Goal: Task Accomplishment & Management: Manage account settings

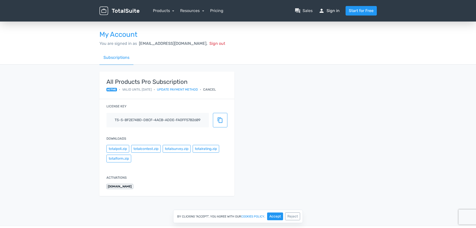
click at [328, 9] on link "person Sign in" at bounding box center [329, 11] width 21 height 6
click at [275, 216] on button "Accept" at bounding box center [275, 216] width 16 height 8
click at [323, 11] on span "person" at bounding box center [322, 11] width 6 height 6
click at [117, 56] on link "Subscriptions" at bounding box center [117, 58] width 34 height 14
click at [122, 9] on img at bounding box center [120, 11] width 40 height 9
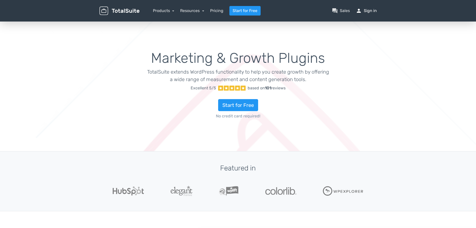
click at [360, 11] on span "person" at bounding box center [359, 11] width 6 height 6
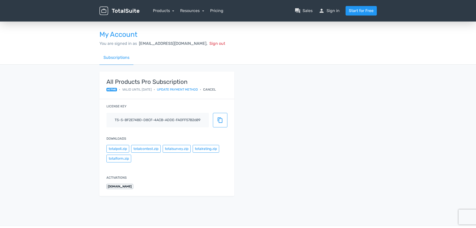
click at [160, 44] on span "shm-fbau-creativeserviceshub.vic@fujifilm.com," at bounding box center [173, 43] width 69 height 5
click at [160, 44] on span "[EMAIL_ADDRESS][DOMAIN_NAME]," at bounding box center [173, 43] width 69 height 5
click at [316, 111] on div "All Products Pro Subscription active • Valid until [DATE] • Update payment meth…" at bounding box center [238, 137] width 285 height 130
click at [196, 9] on link "Resources" at bounding box center [192, 10] width 24 height 5
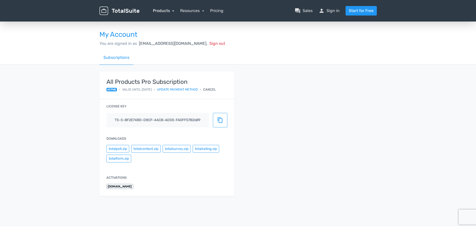
click at [166, 9] on link "Products" at bounding box center [164, 10] width 22 height 5
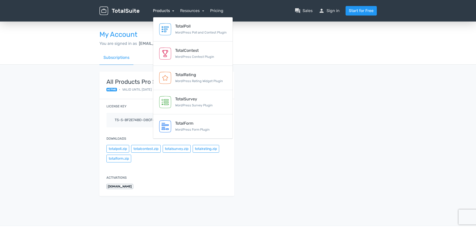
click at [166, 9] on link "Products" at bounding box center [164, 10] width 22 height 5
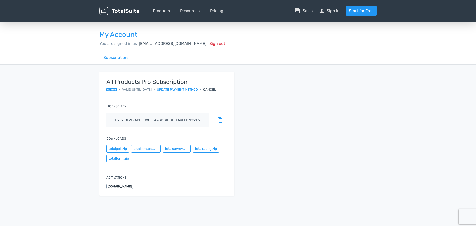
click at [368, 59] on div "Subscriptions" at bounding box center [239, 58] width 278 height 14
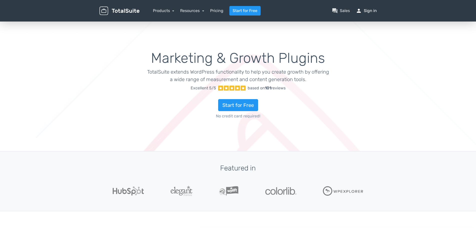
click at [372, 10] on link "person Sign in" at bounding box center [366, 11] width 21 height 6
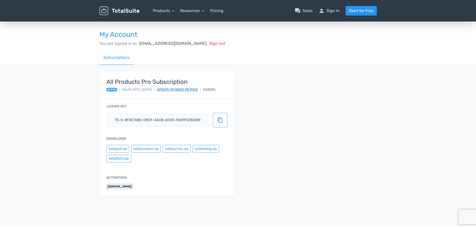
click at [178, 88] on link "Update payment method" at bounding box center [177, 89] width 41 height 5
click at [313, 73] on div "All Products Pro Subscription active • Valid until 28/11/2025 • Update payment …" at bounding box center [238, 137] width 285 height 130
click at [112, 176] on label "Activations" at bounding box center [117, 177] width 20 height 5
click at [300, 172] on div "All Products Pro Subscription active • Valid until 28/11/2025 • Update payment …" at bounding box center [238, 137] width 285 height 130
click at [297, 91] on div "All Products Pro Subscription active • Valid until 28/11/2025 • Update payment …" at bounding box center [238, 137] width 285 height 130
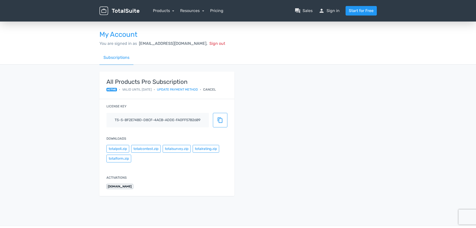
click at [297, 90] on div "All Products Pro Subscription active • Valid until 28/11/2025 • Update payment …" at bounding box center [238, 137] width 285 height 130
click at [298, 86] on div "All Products Pro Subscription active • Valid until 28/11/2025 • Update payment …" at bounding box center [238, 137] width 285 height 130
click at [297, 87] on div "All Products Pro Subscription active • Valid until 28/11/2025 • Update payment …" at bounding box center [238, 137] width 285 height 130
click at [295, 89] on div "All Products Pro Subscription active • Valid until 28/11/2025 • Update payment …" at bounding box center [238, 137] width 285 height 130
click at [159, 44] on span "[EMAIL_ADDRESS][DOMAIN_NAME]," at bounding box center [173, 43] width 69 height 5
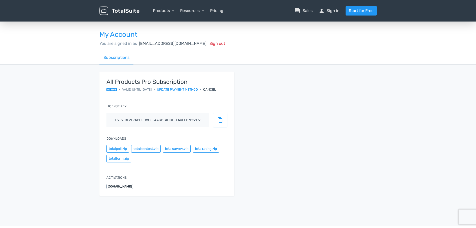
drag, startPoint x: 100, startPoint y: 43, endPoint x: 228, endPoint y: 48, distance: 127.8
click at [228, 48] on div "My Account You are signed in as shm-fbau-creativeserviceshub.vic@fujifilm.com, …" at bounding box center [238, 36] width 285 height 30
click at [267, 90] on div "All Products Pro Subscription active • Valid until [DATE] • Update payment meth…" at bounding box center [238, 137] width 285 height 130
click at [267, 91] on div "All Products Pro Subscription active • Valid until [DATE] • Update payment meth…" at bounding box center [238, 137] width 285 height 130
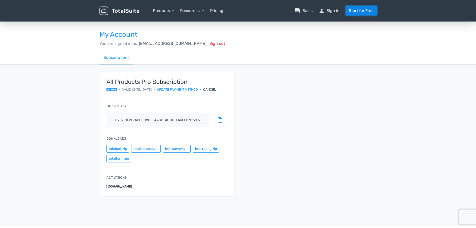
click at [357, 10] on link "Start for Free" at bounding box center [361, 11] width 31 height 10
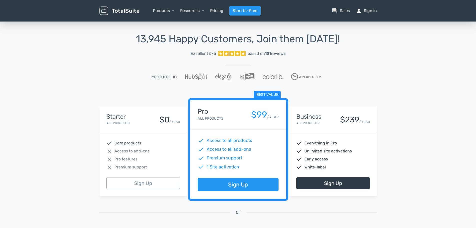
click at [368, 11] on link "person Sign in" at bounding box center [366, 11] width 21 height 6
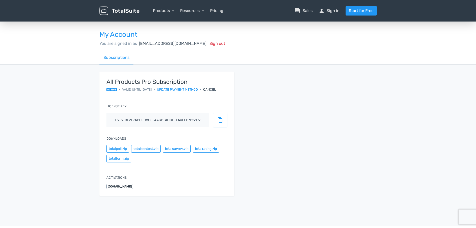
click at [292, 156] on div "All Products Pro Subscription active • Valid until [DATE] • Update payment meth…" at bounding box center [238, 137] width 285 height 130
